Goal: Task Accomplishment & Management: Manage account settings

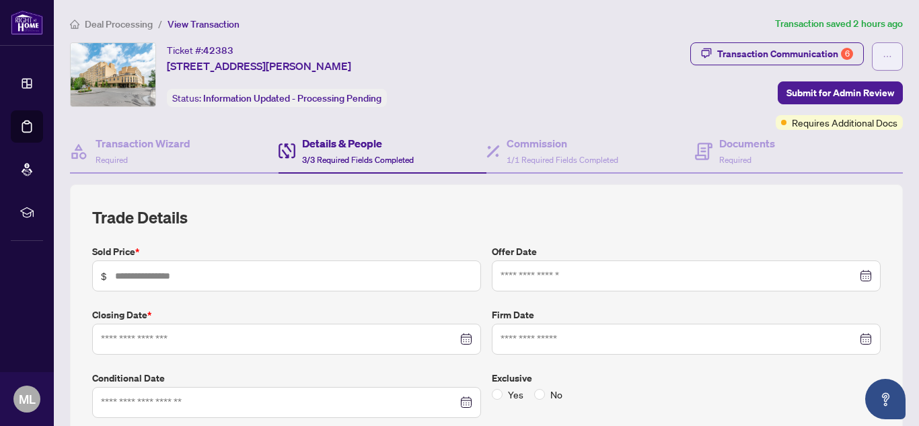
click at [883, 65] on span "button" at bounding box center [887, 57] width 9 height 22
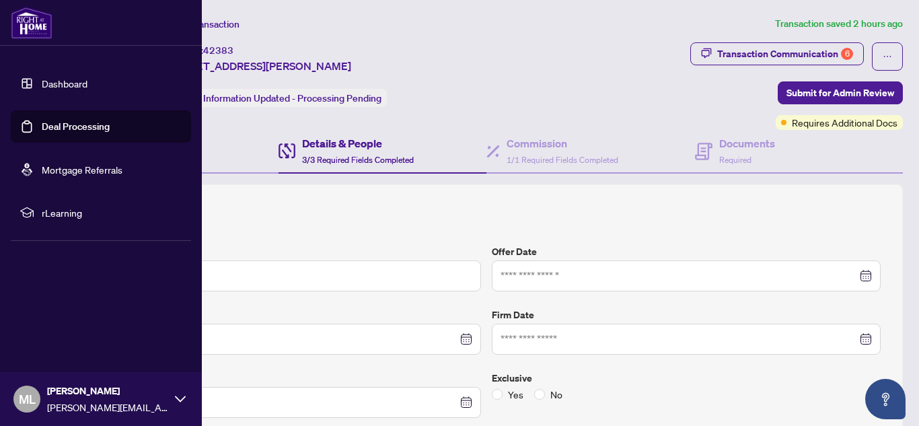
click at [185, 390] on div "ML [PERSON_NAME] [PERSON_NAME][EMAIL_ADDRESS][DOMAIN_NAME]" at bounding box center [101, 399] width 202 height 54
click at [44, 315] on span "Logout" at bounding box center [54, 319] width 30 height 22
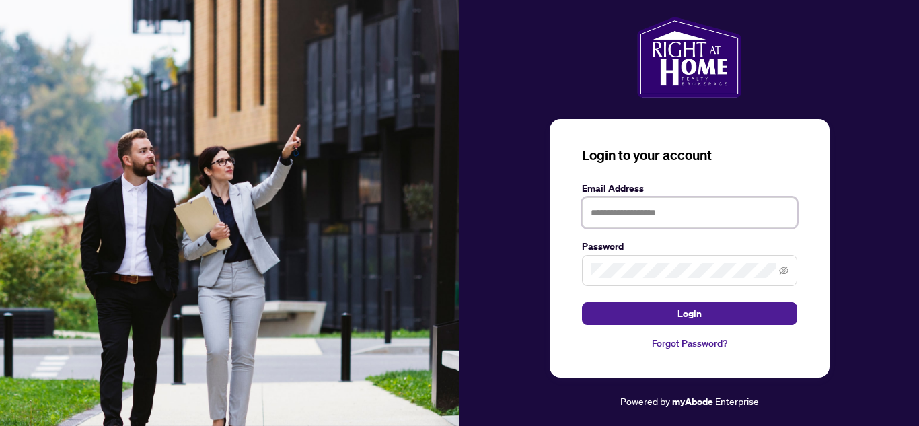
click at [635, 201] on input "text" at bounding box center [689, 212] width 215 height 31
type input "**********"
click at [582, 302] on button "Login" at bounding box center [689, 313] width 215 height 23
